Goal: Information Seeking & Learning: Learn about a topic

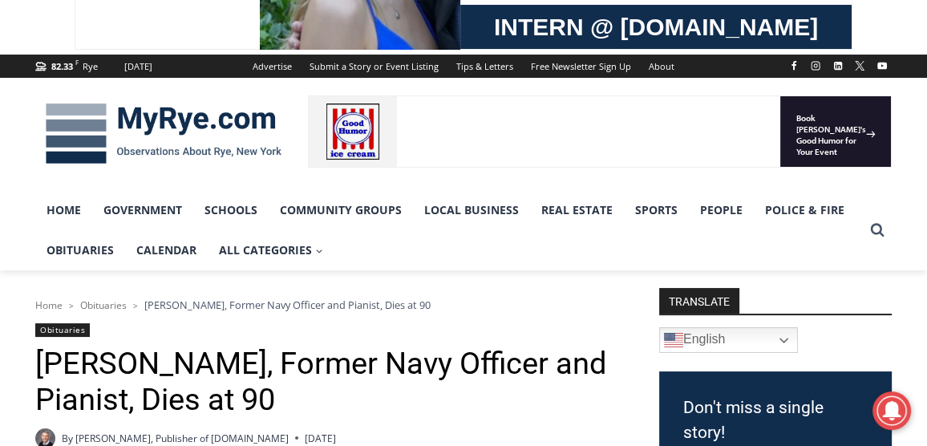
scroll to position [160, 0]
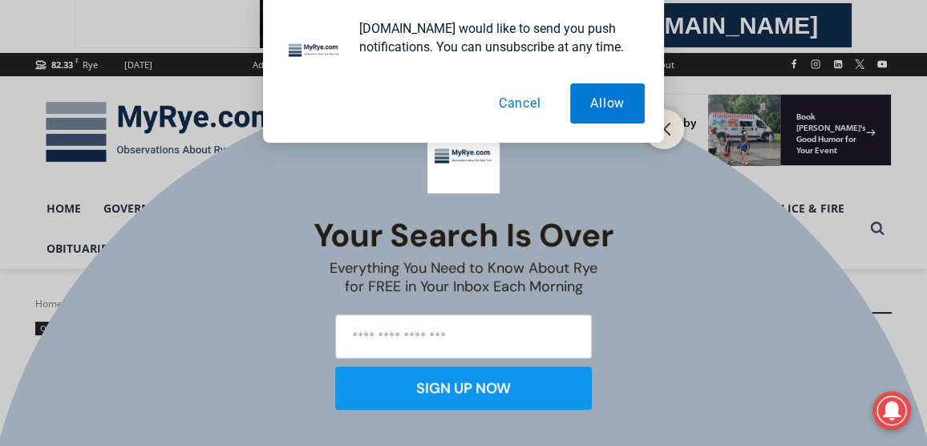
click at [526, 102] on button "Cancel" at bounding box center [520, 103] width 83 height 40
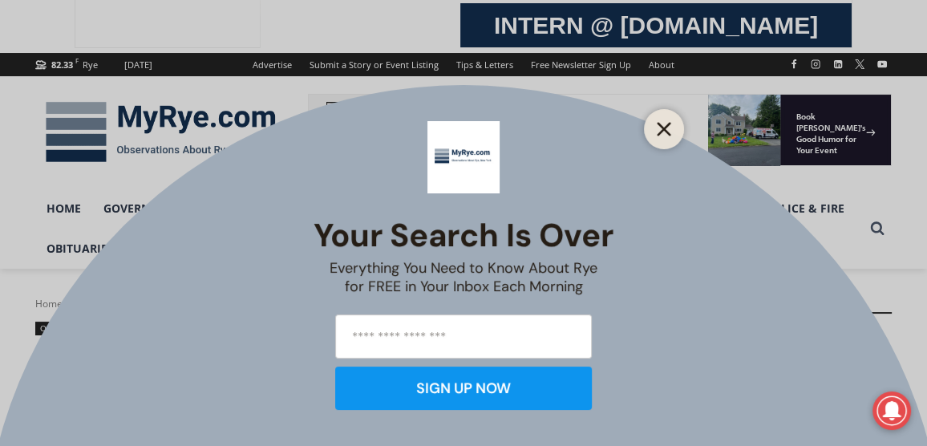
click at [667, 136] on button "Close" at bounding box center [664, 129] width 22 height 22
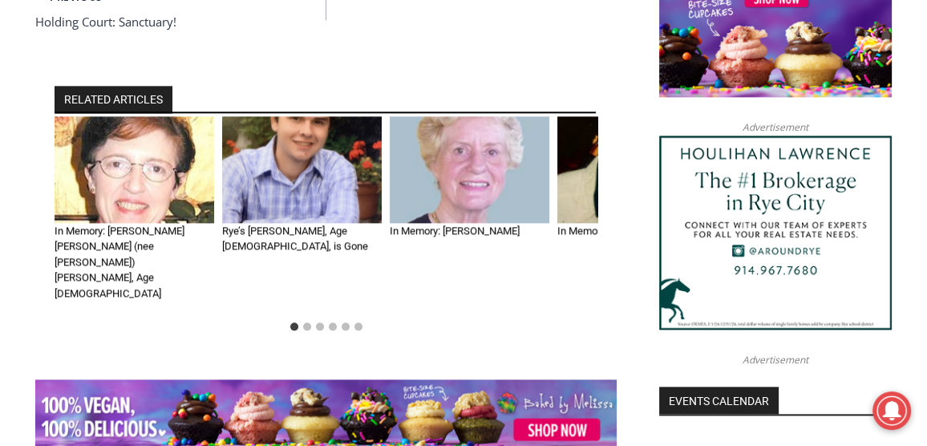
scroll to position [1574, 0]
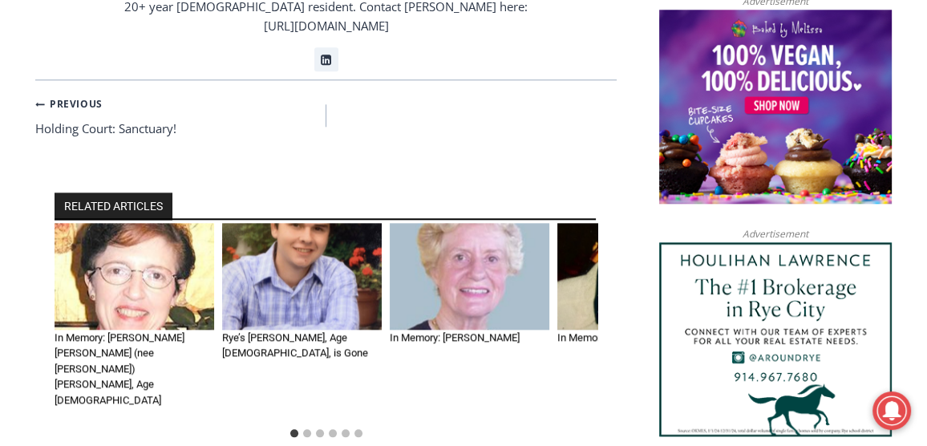
click at [634, 221] on div "Home > Obituaries > [PERSON_NAME], Former Navy Officer and Pianist, Dies at 90 …" at bounding box center [463, 165] width 857 height 2587
click at [622, 217] on div "Home > Obituaries > Thomas W. Mullen Jr., Former Navy Officer and Pianist, Dies…" at bounding box center [463, 165] width 857 height 2587
click at [312, 223] on img "2 of 6" at bounding box center [302, 276] width 160 height 107
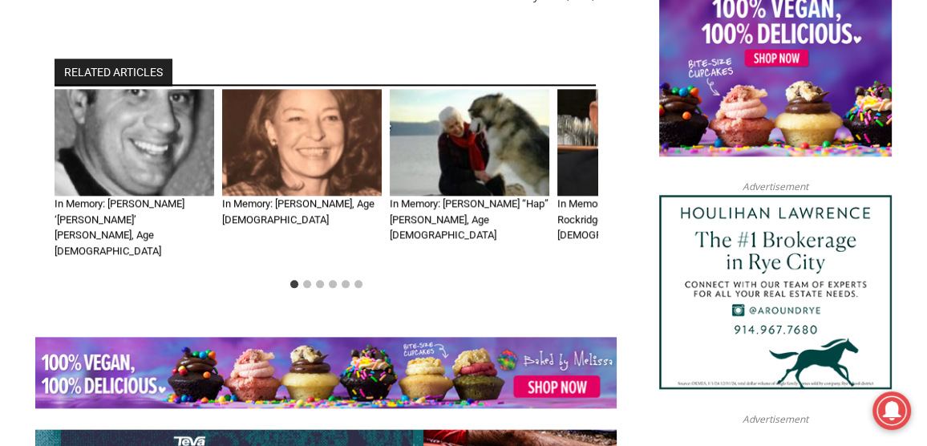
scroll to position [1604, 0]
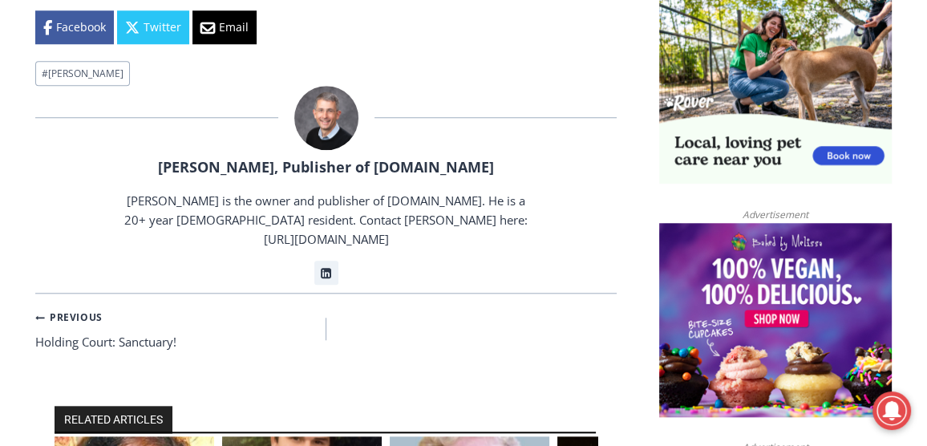
scroll to position [1363, 0]
